Goal: Information Seeking & Learning: Learn about a topic

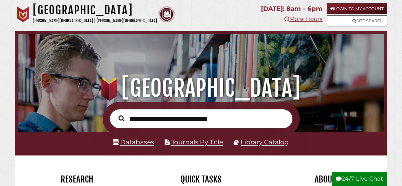
click at [207, 115] on input "text" at bounding box center [201, 118] width 183 height 19
type input "**********"
click at [115, 114] on button "Search" at bounding box center [121, 118] width 12 height 9
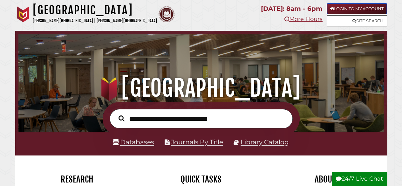
click at [350, 7] on link "Login to My Account" at bounding box center [357, 8] width 60 height 11
